Goal: Task Accomplishment & Management: Manage account settings

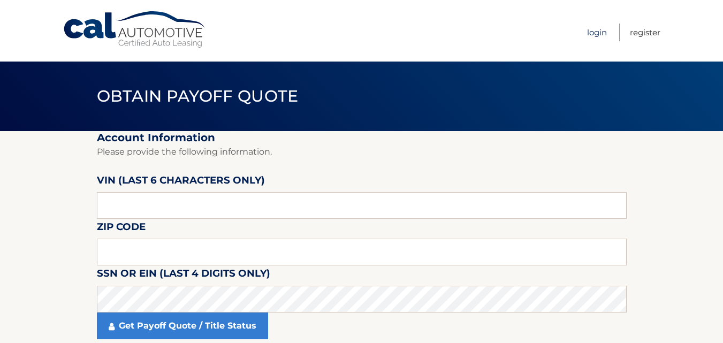
click at [587, 31] on link "Login" at bounding box center [597, 33] width 20 height 18
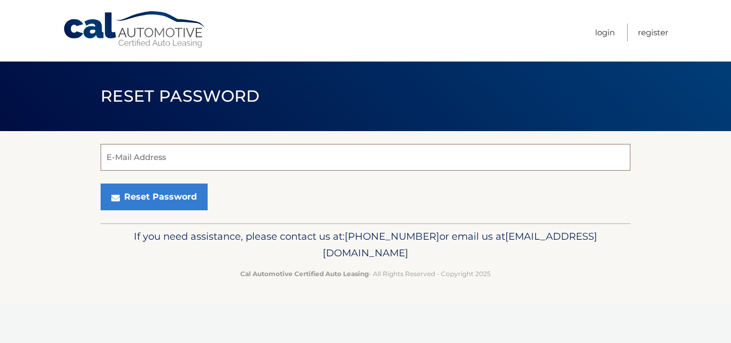
click at [390, 151] on input "E-Mail Address" at bounding box center [366, 157] width 530 height 27
type input "melissa.briggs@live.com"
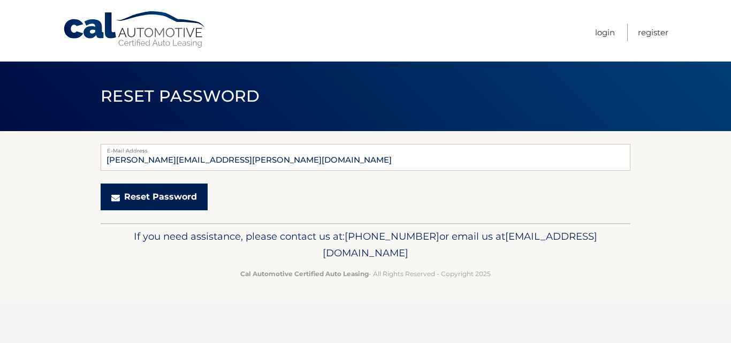
click at [180, 201] on button "Reset Password" at bounding box center [154, 197] width 107 height 27
